Goal: Task Accomplishment & Management: Use online tool/utility

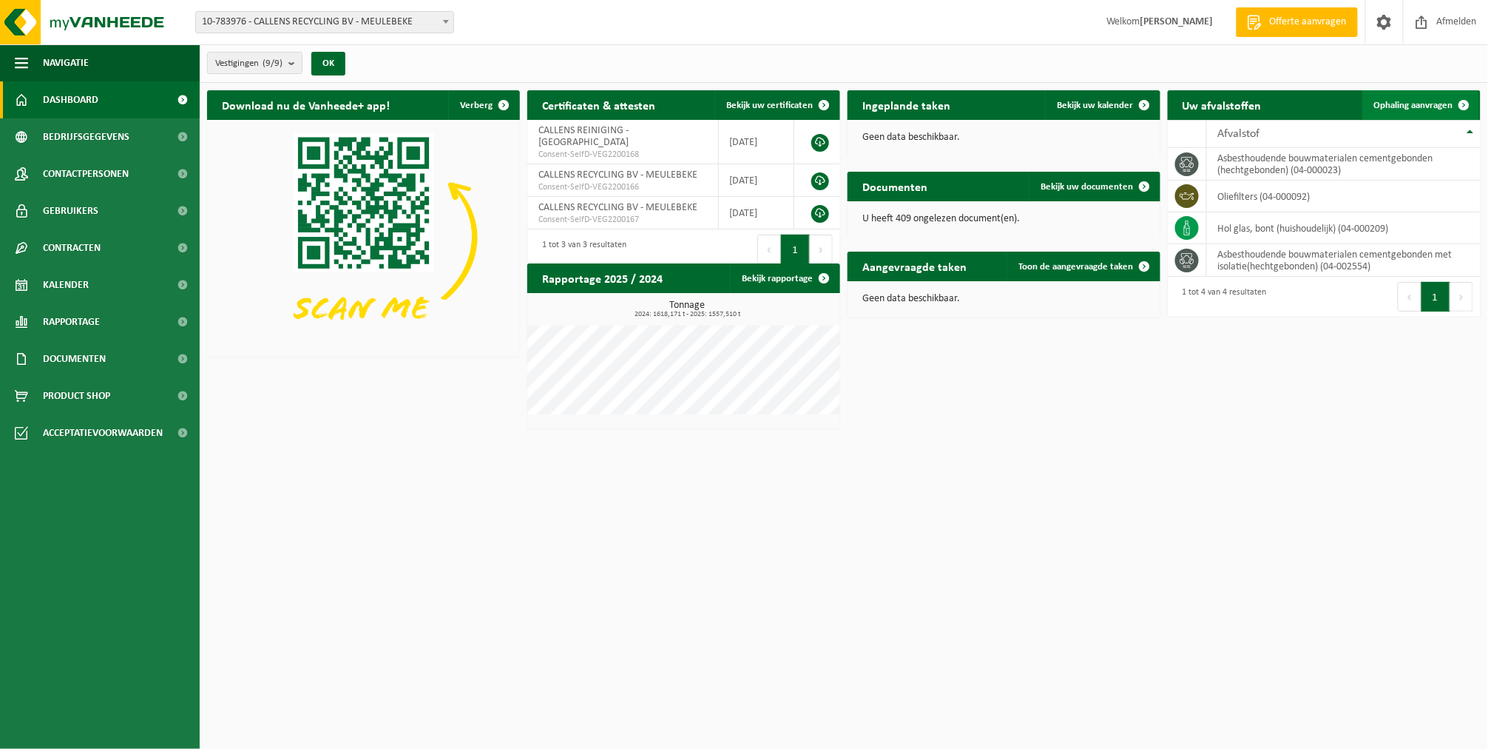
click at [1386, 105] on span "Ophaling aanvragen" at bounding box center [1414, 106] width 79 height 10
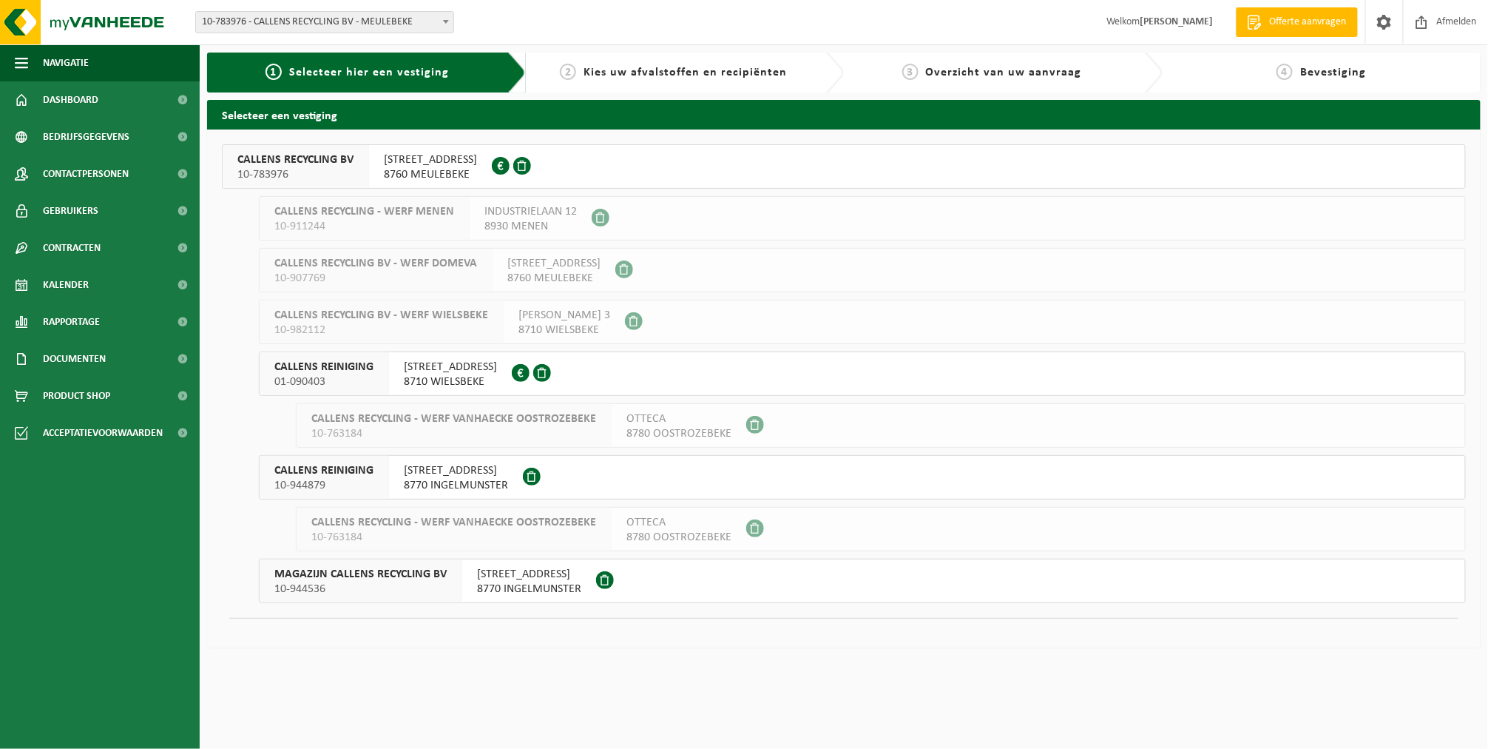
click at [286, 175] on span "10-783976" at bounding box center [295, 174] width 116 height 15
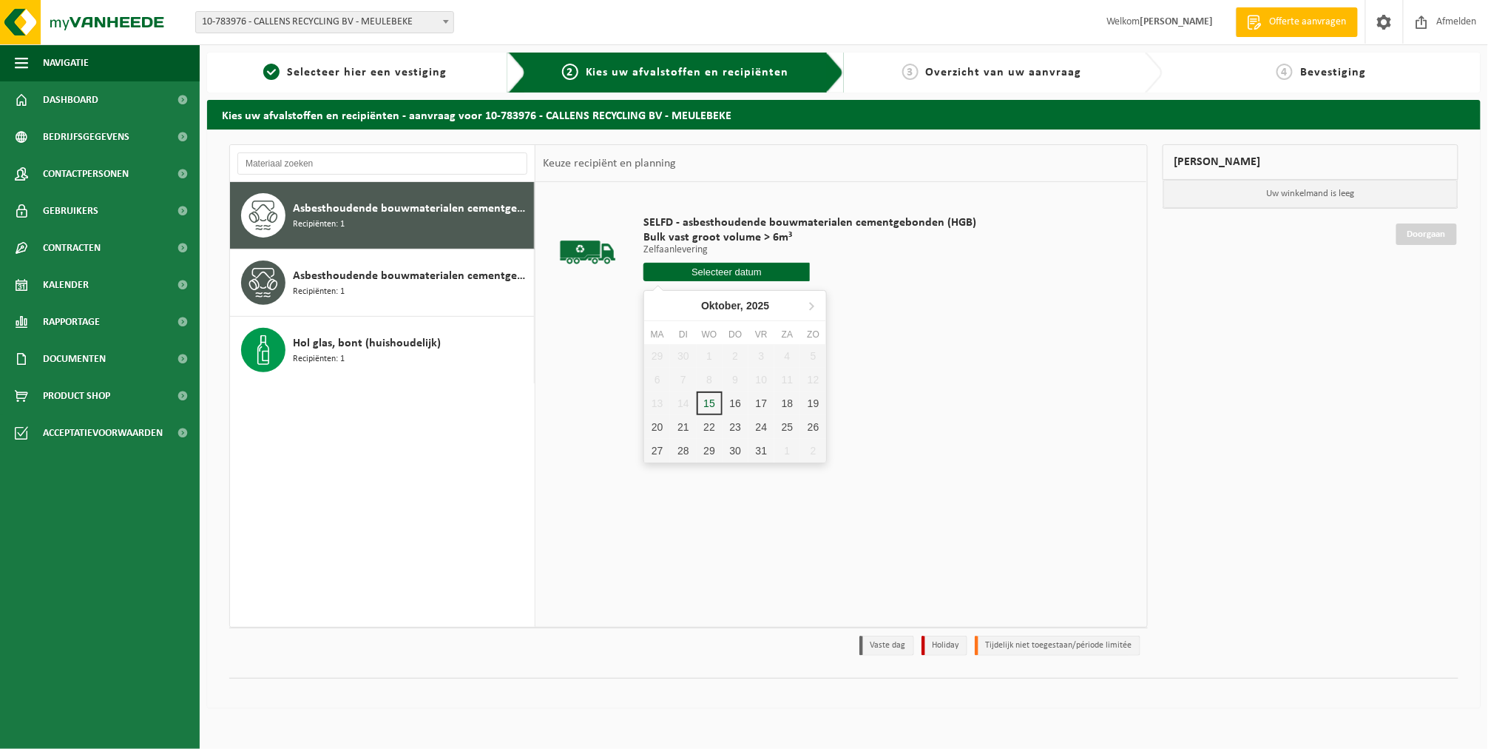
click at [675, 272] on input "text" at bounding box center [727, 272] width 166 height 18
click at [704, 397] on div "15" at bounding box center [710, 403] width 26 height 24
type input "Van 2025-10-15"
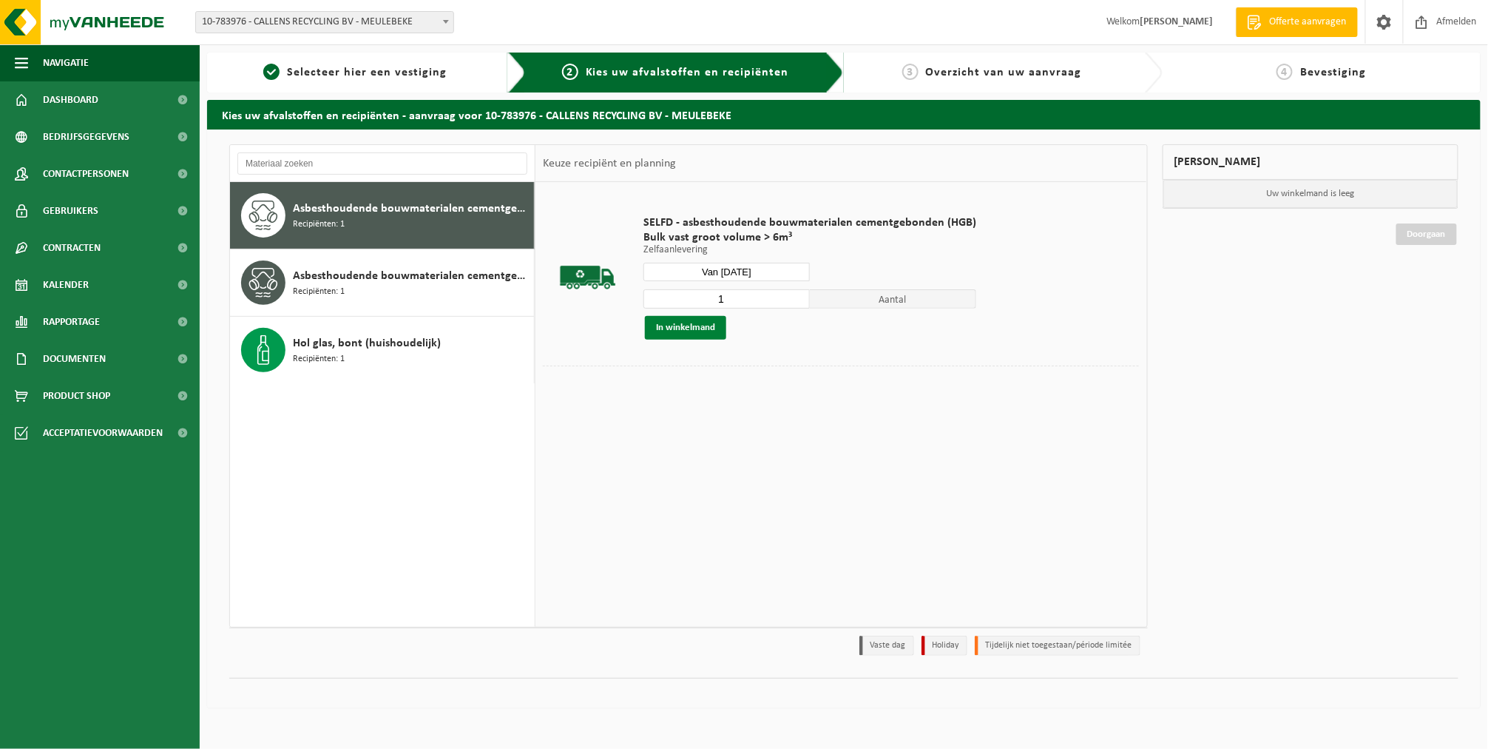
click at [661, 326] on button "In winkelmand" at bounding box center [685, 328] width 81 height 24
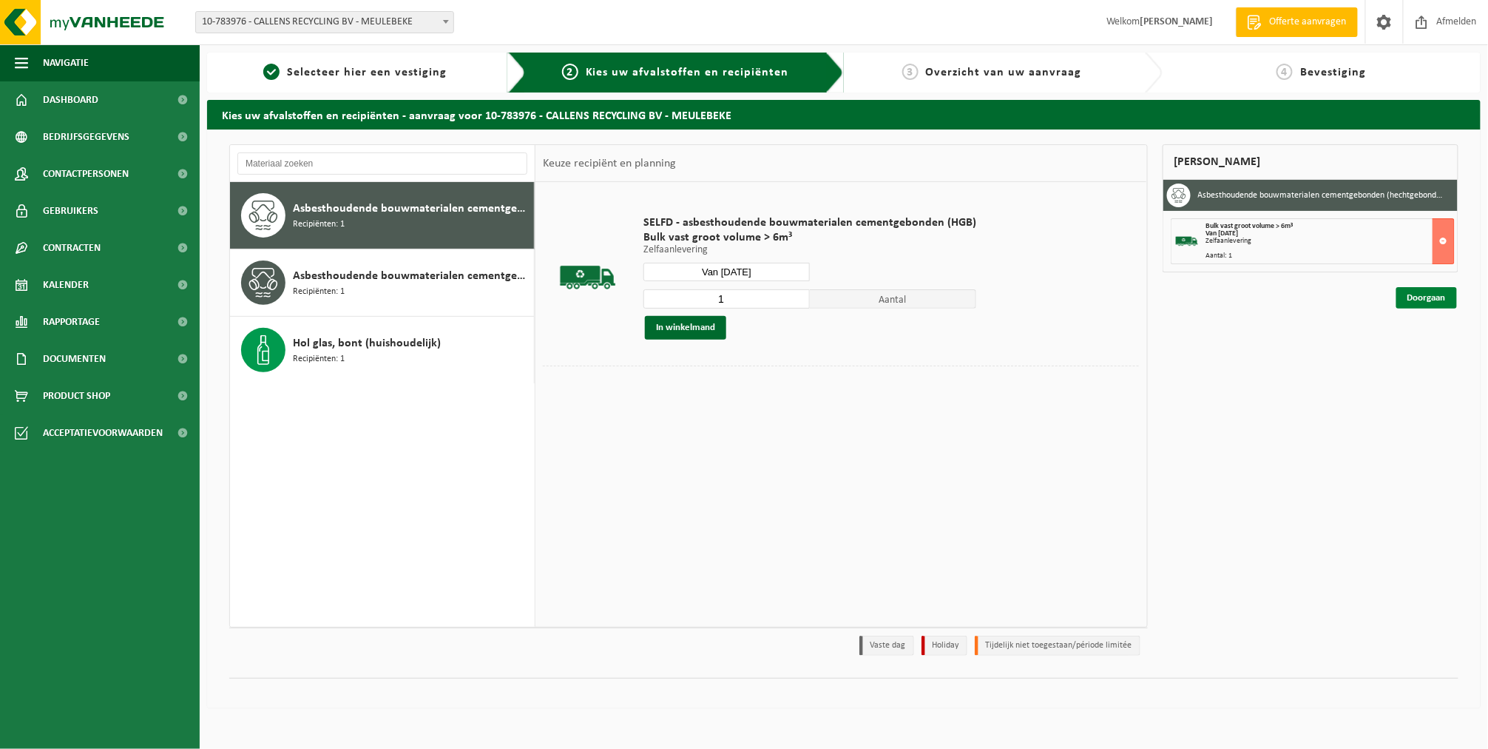
click at [1437, 298] on link "Doorgaan" at bounding box center [1427, 297] width 61 height 21
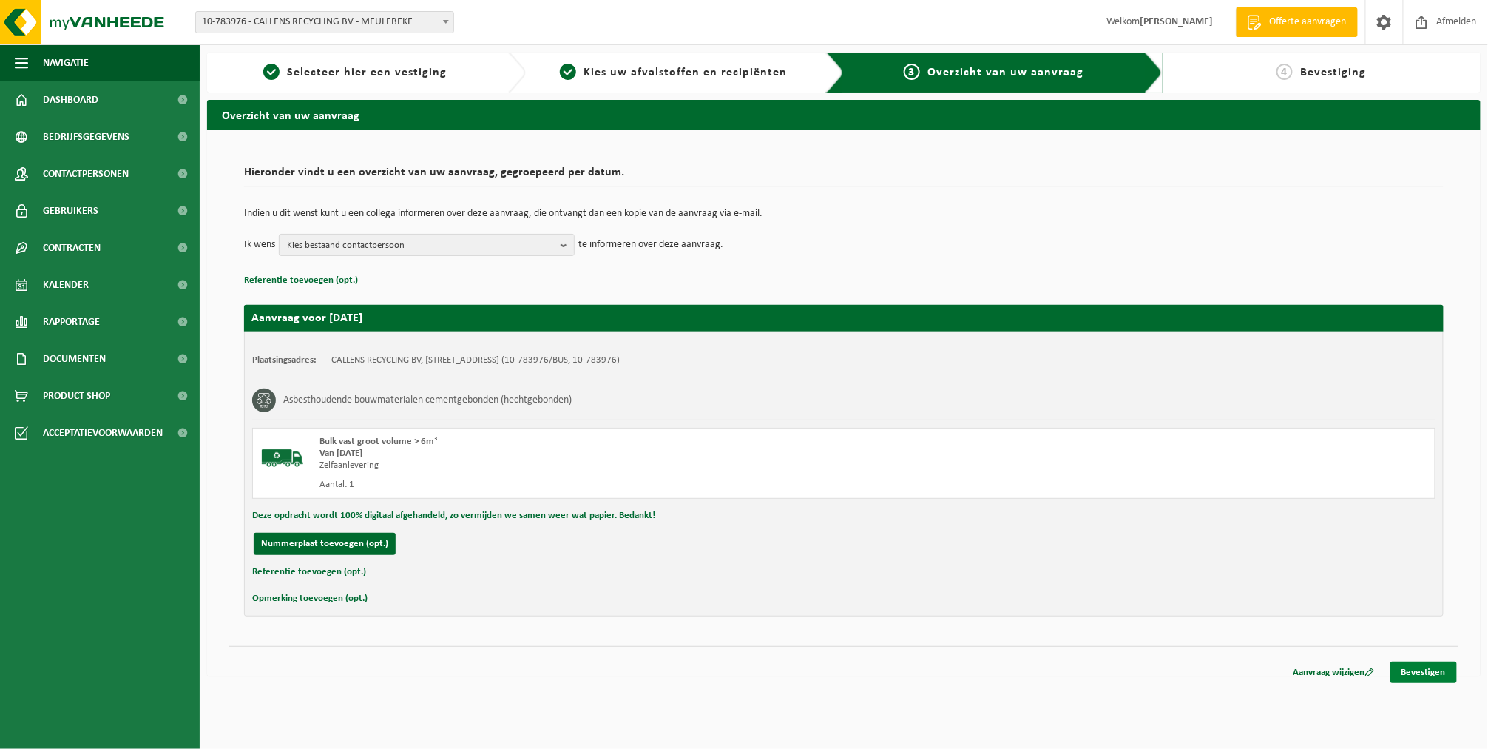
click at [1434, 669] on link "Bevestigen" at bounding box center [1424, 671] width 67 height 21
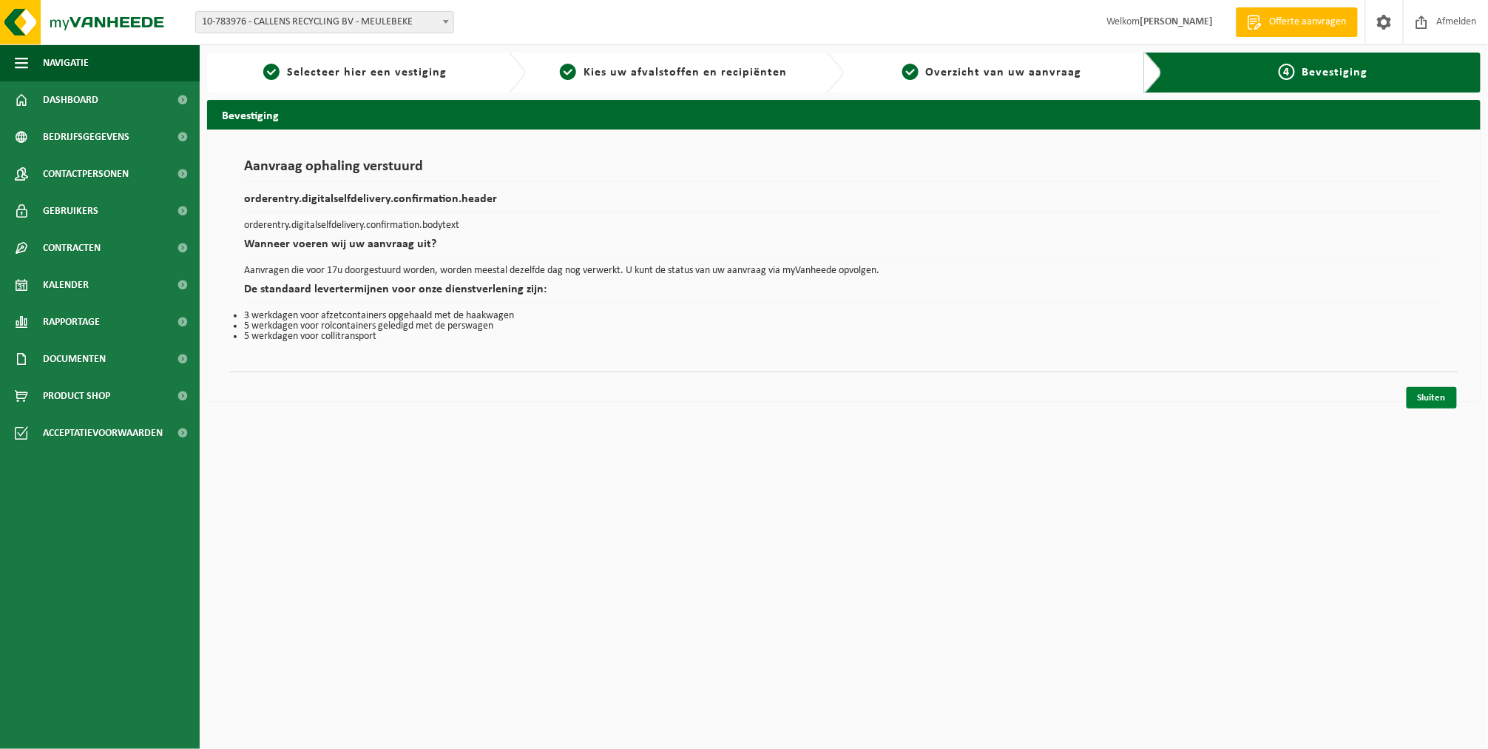
click at [1428, 400] on link "Sluiten" at bounding box center [1432, 397] width 50 height 21
